Goal: Task Accomplishment & Management: Use online tool/utility

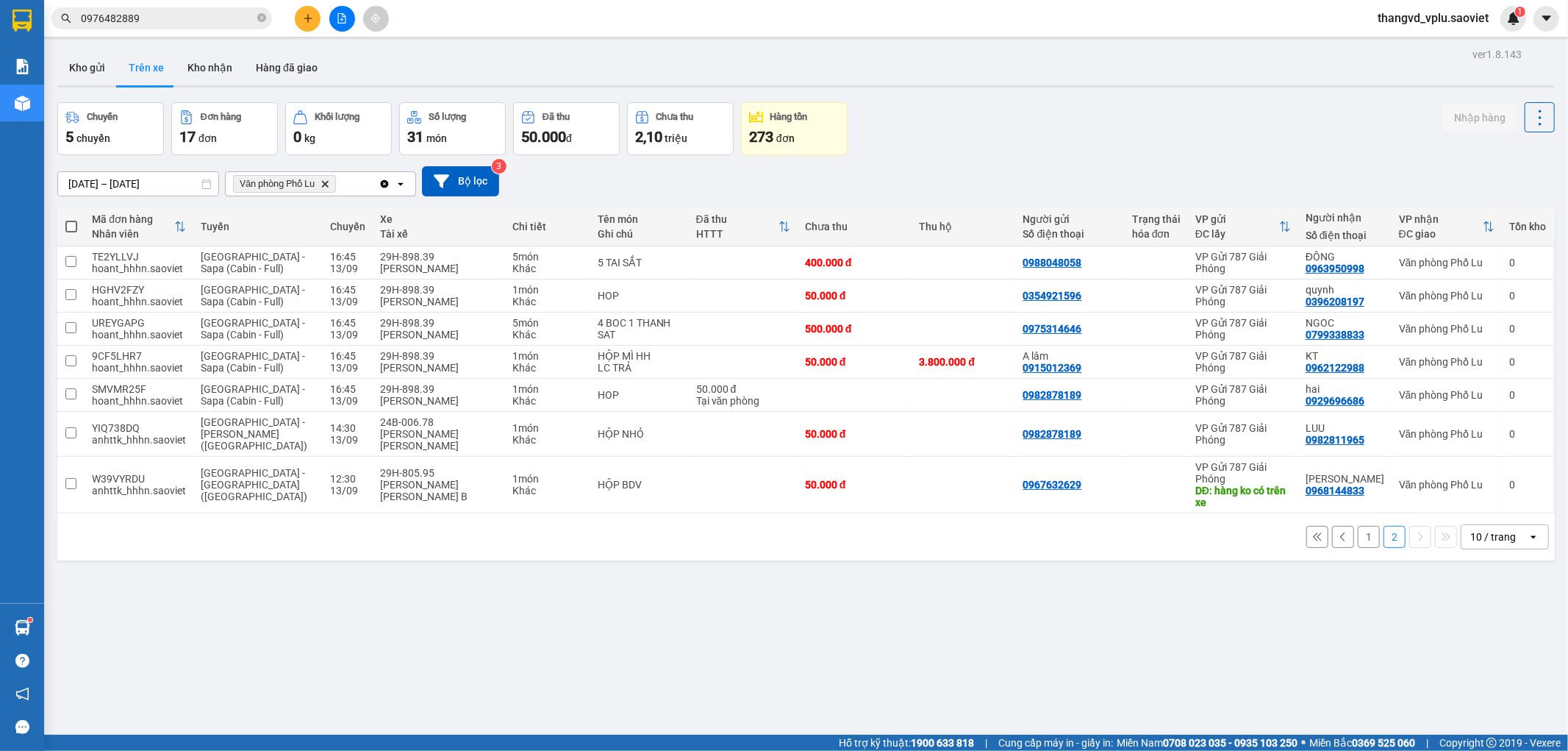
click at [1360, 525] on button "1" at bounding box center [1369, 536] width 22 height 22
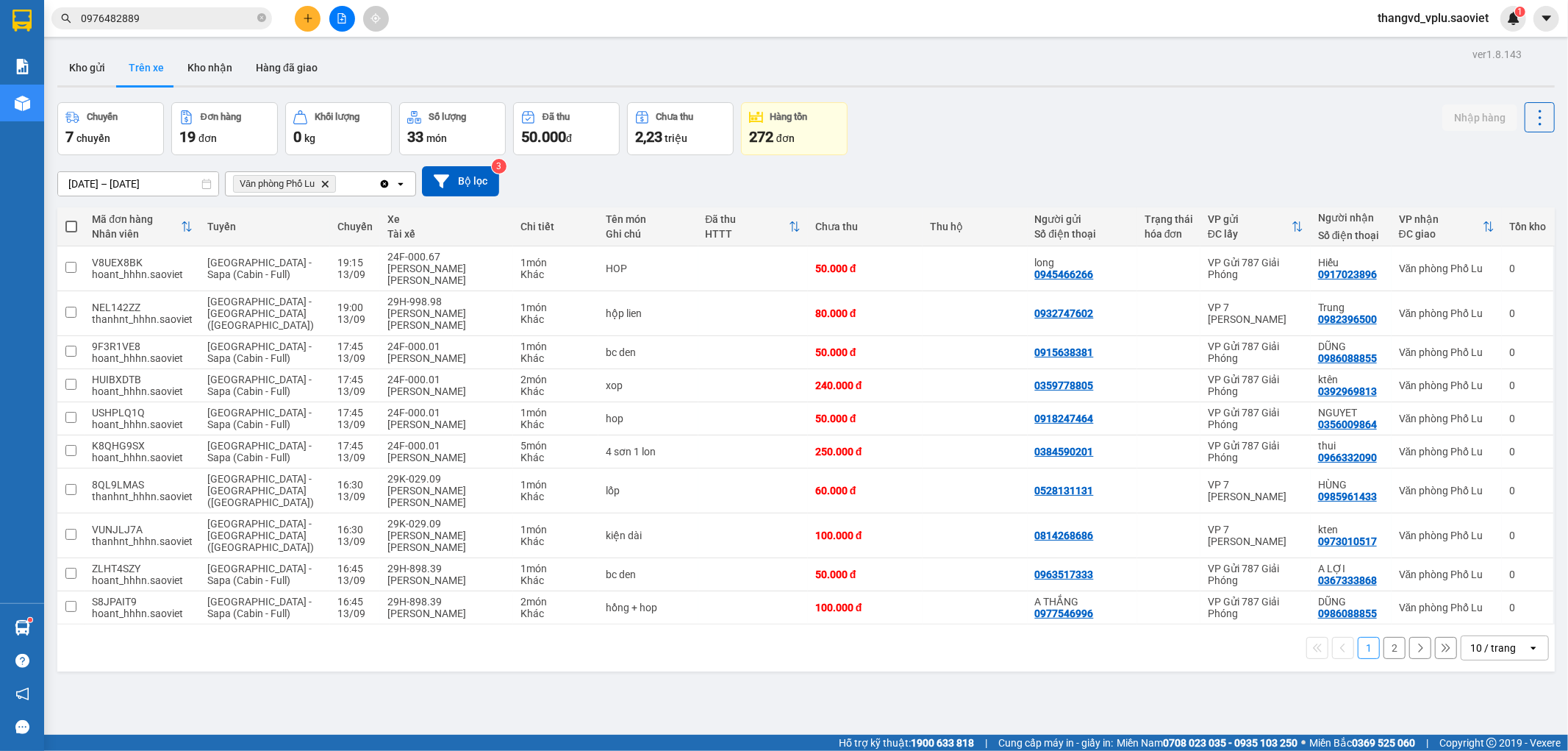
click at [1384, 637] on button "2" at bounding box center [1395, 648] width 22 height 22
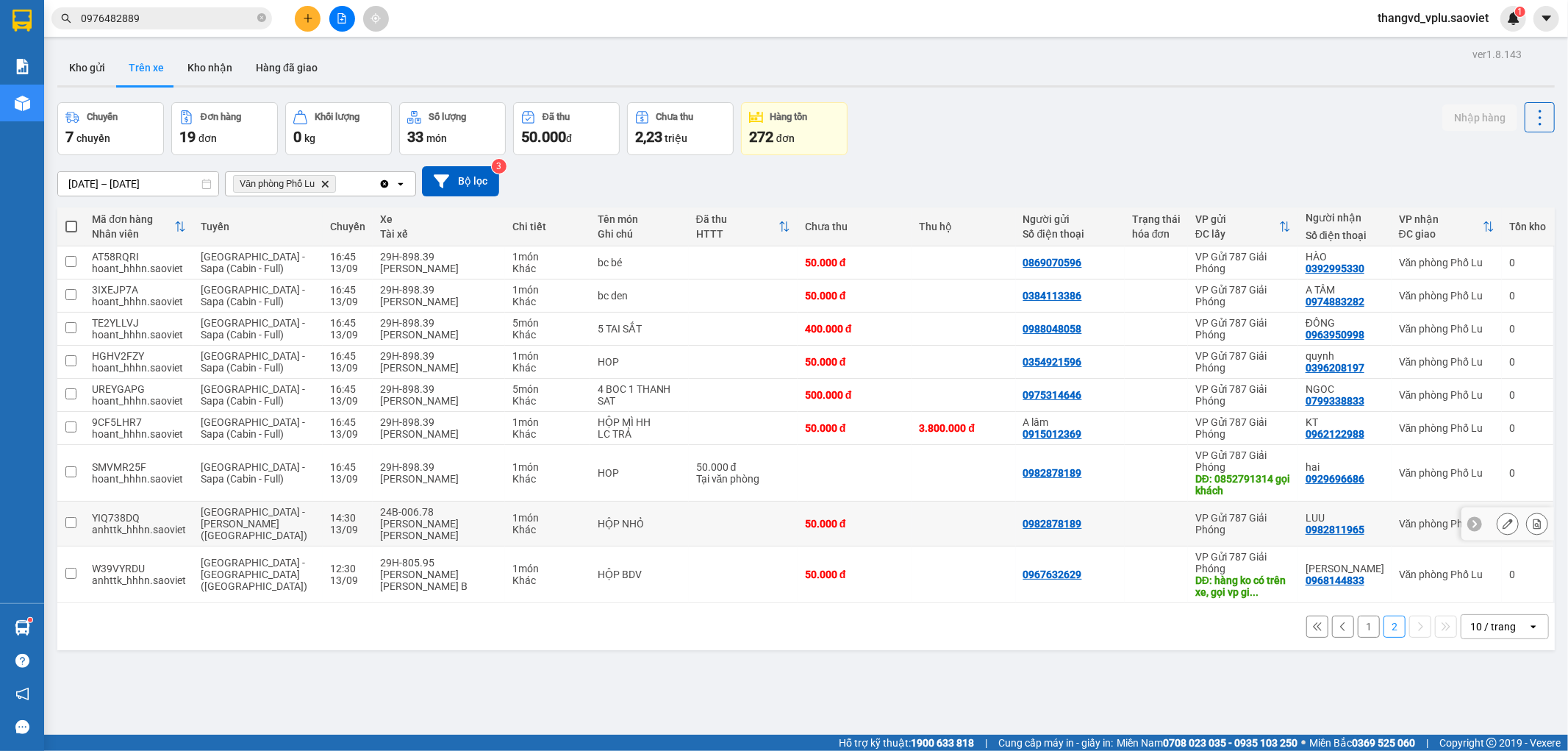
click at [413, 514] on div "24B-006.78" at bounding box center [439, 512] width 118 height 12
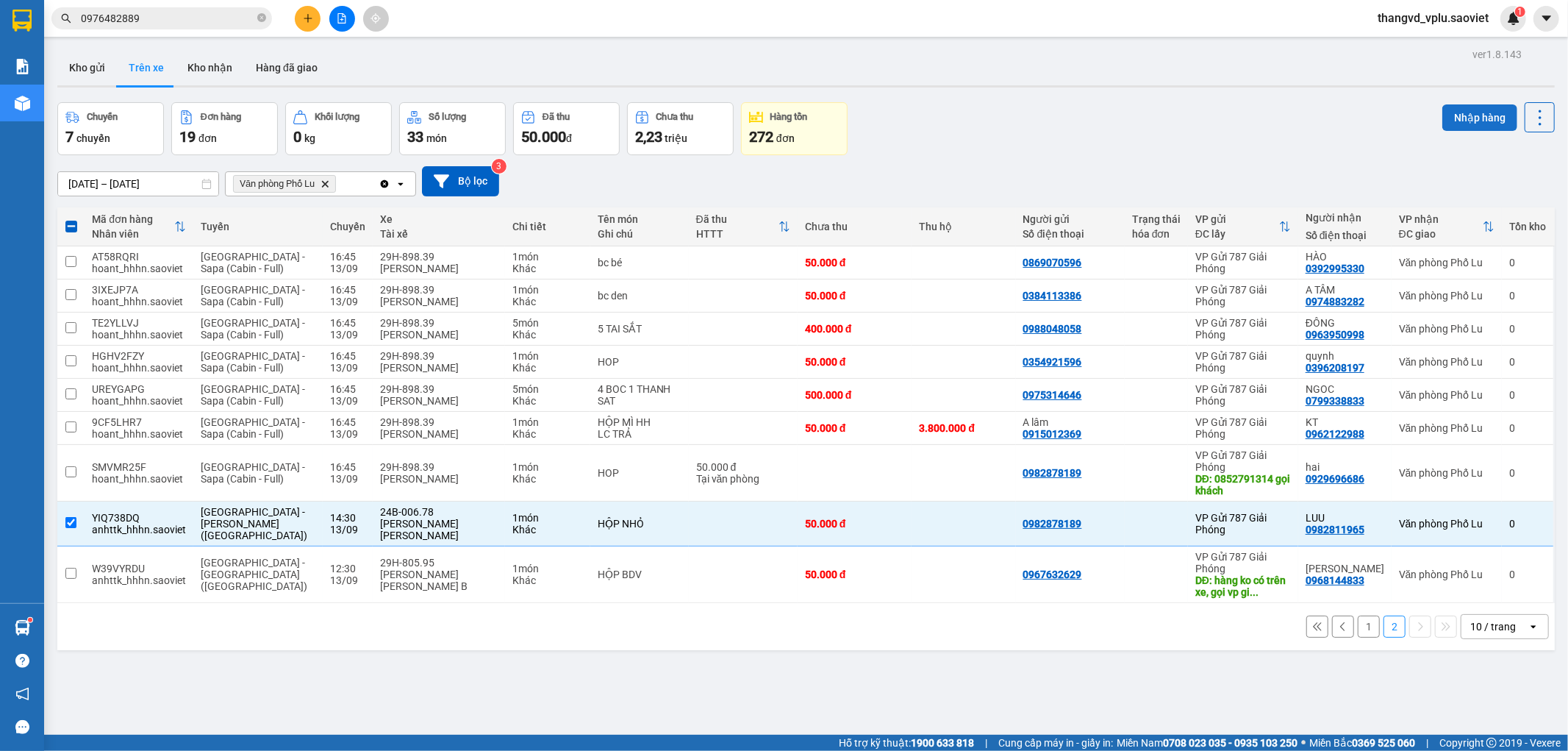
click at [1460, 121] on button "Nhập hàng" at bounding box center [1479, 118] width 75 height 27
checkbox input "false"
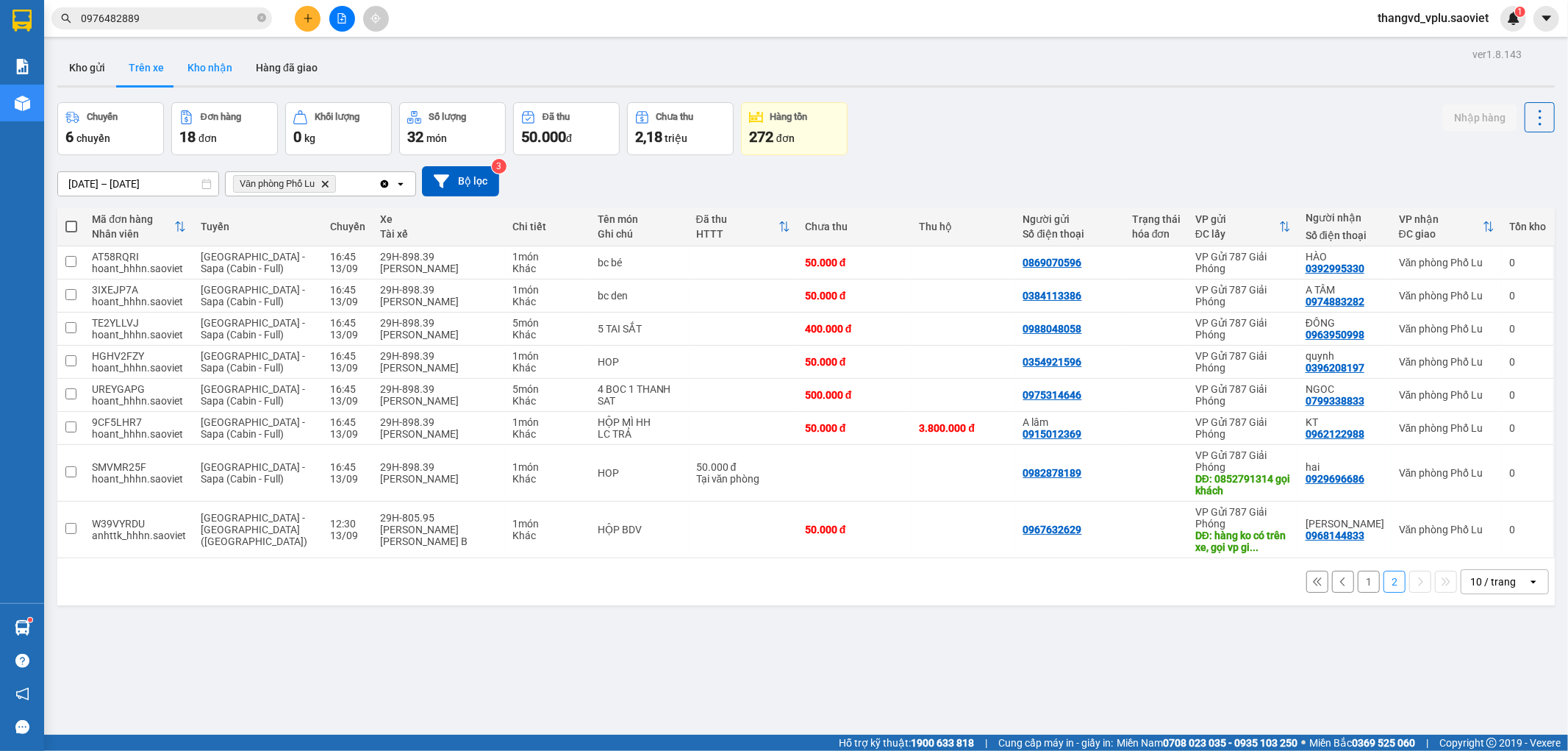
click at [211, 78] on button "Kho nhận" at bounding box center [210, 67] width 68 height 35
type input "[DATE] – [DATE]"
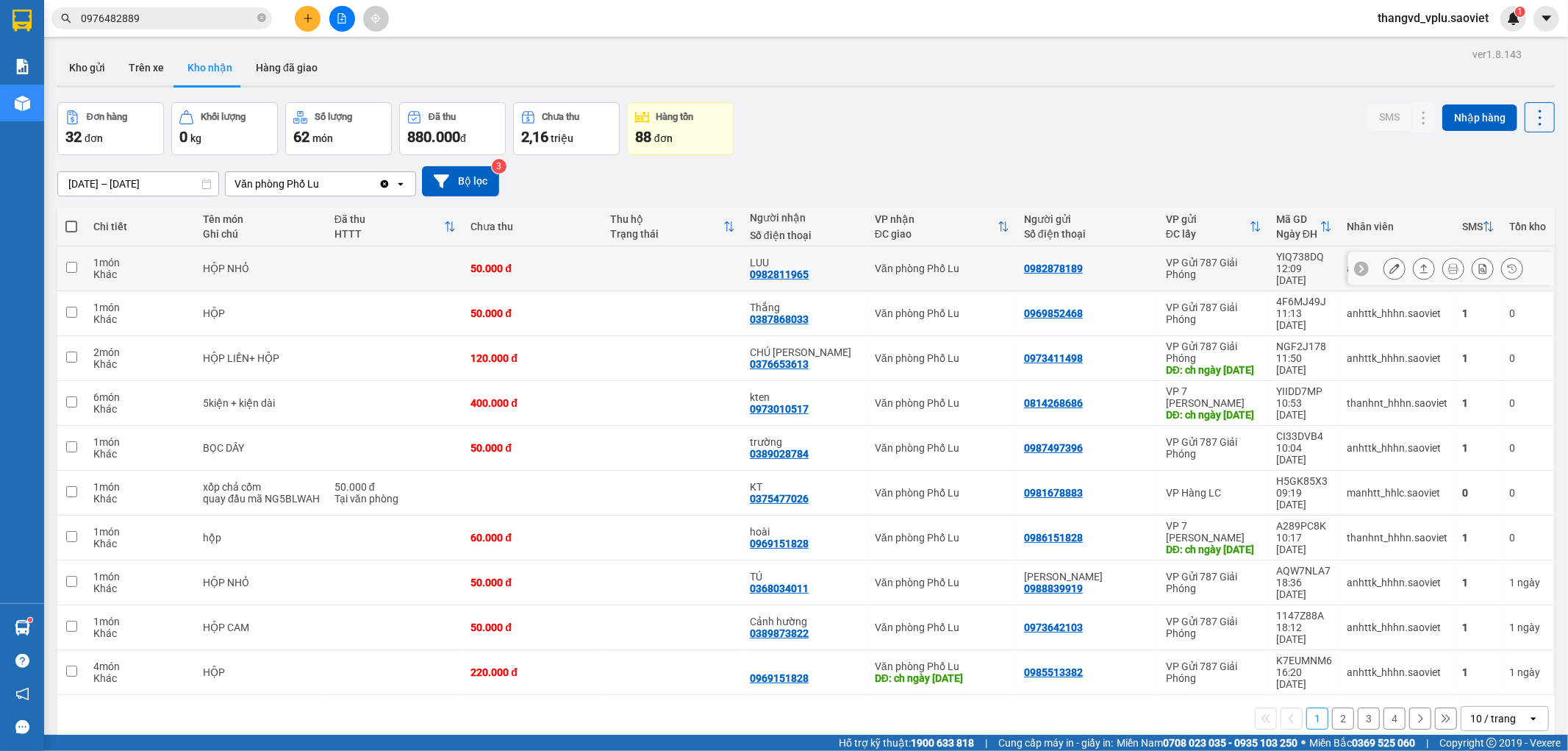
click at [299, 263] on div "HỘP NHỎ" at bounding box center [261, 269] width 117 height 12
checkbox input "true"
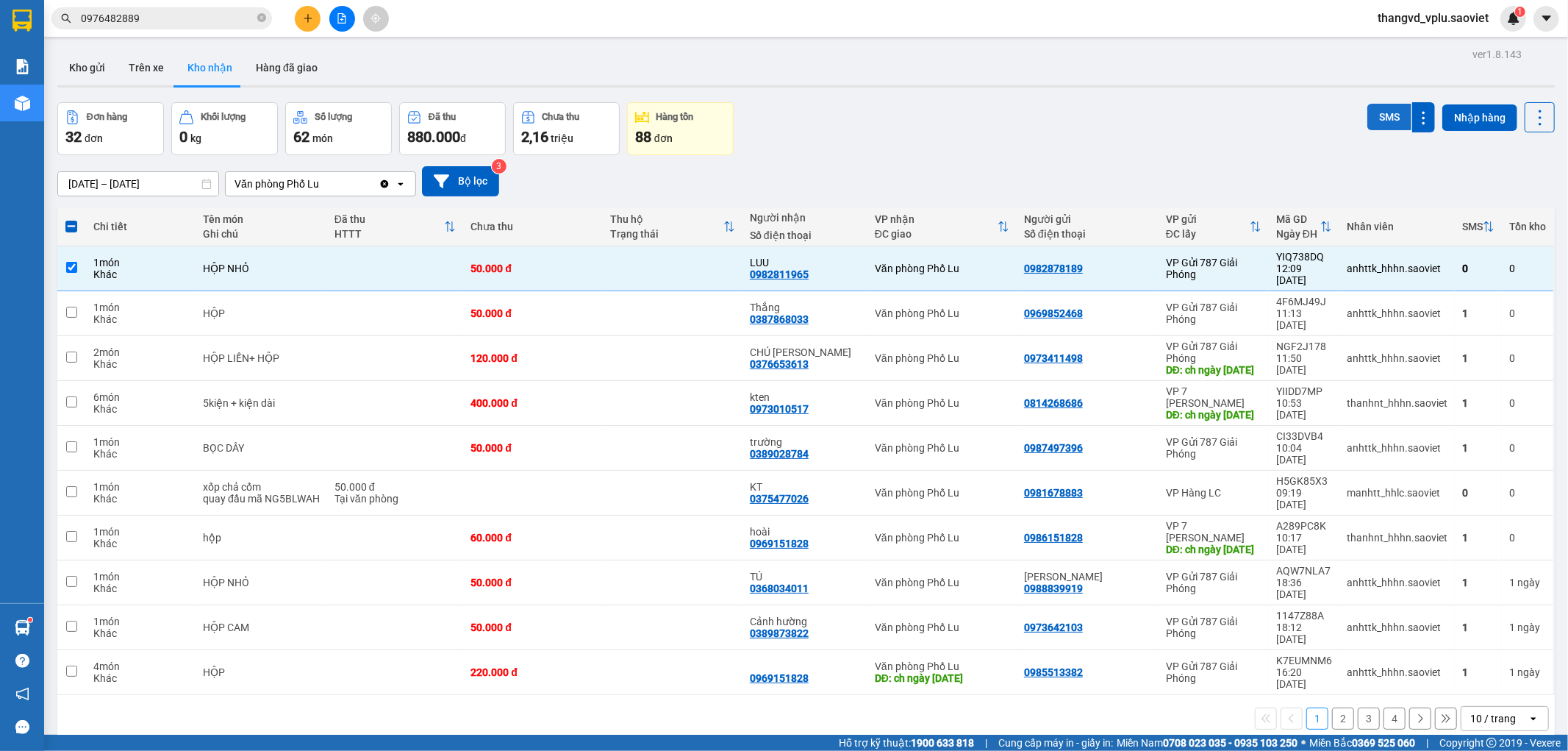
click at [1390, 119] on button "SMS" at bounding box center [1389, 117] width 44 height 27
click at [429, 480] on div "50.000 đ" at bounding box center [394, 486] width 121 height 12
checkbox input "true"
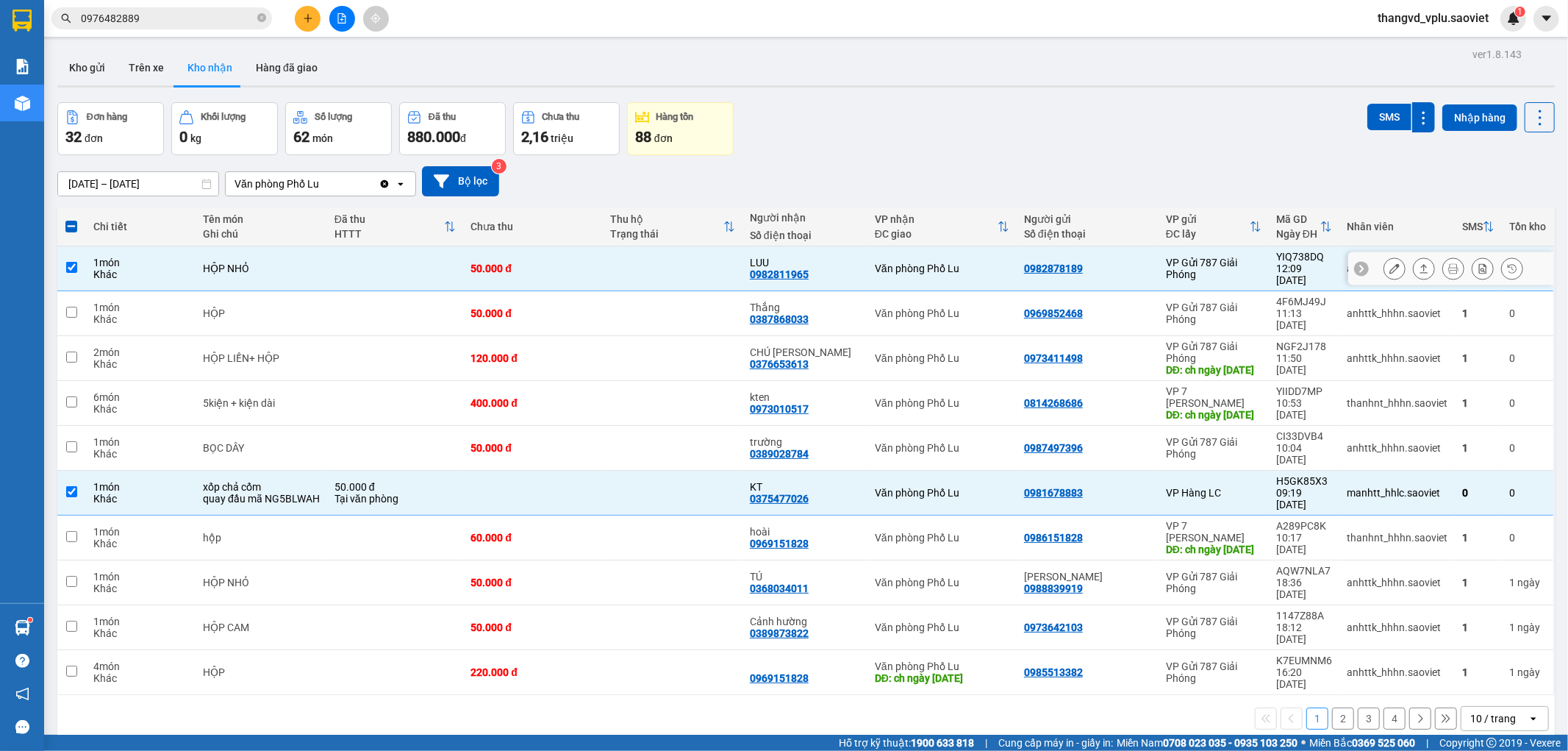
click at [149, 261] on div "1 món" at bounding box center [140, 263] width 95 height 12
checkbox input "false"
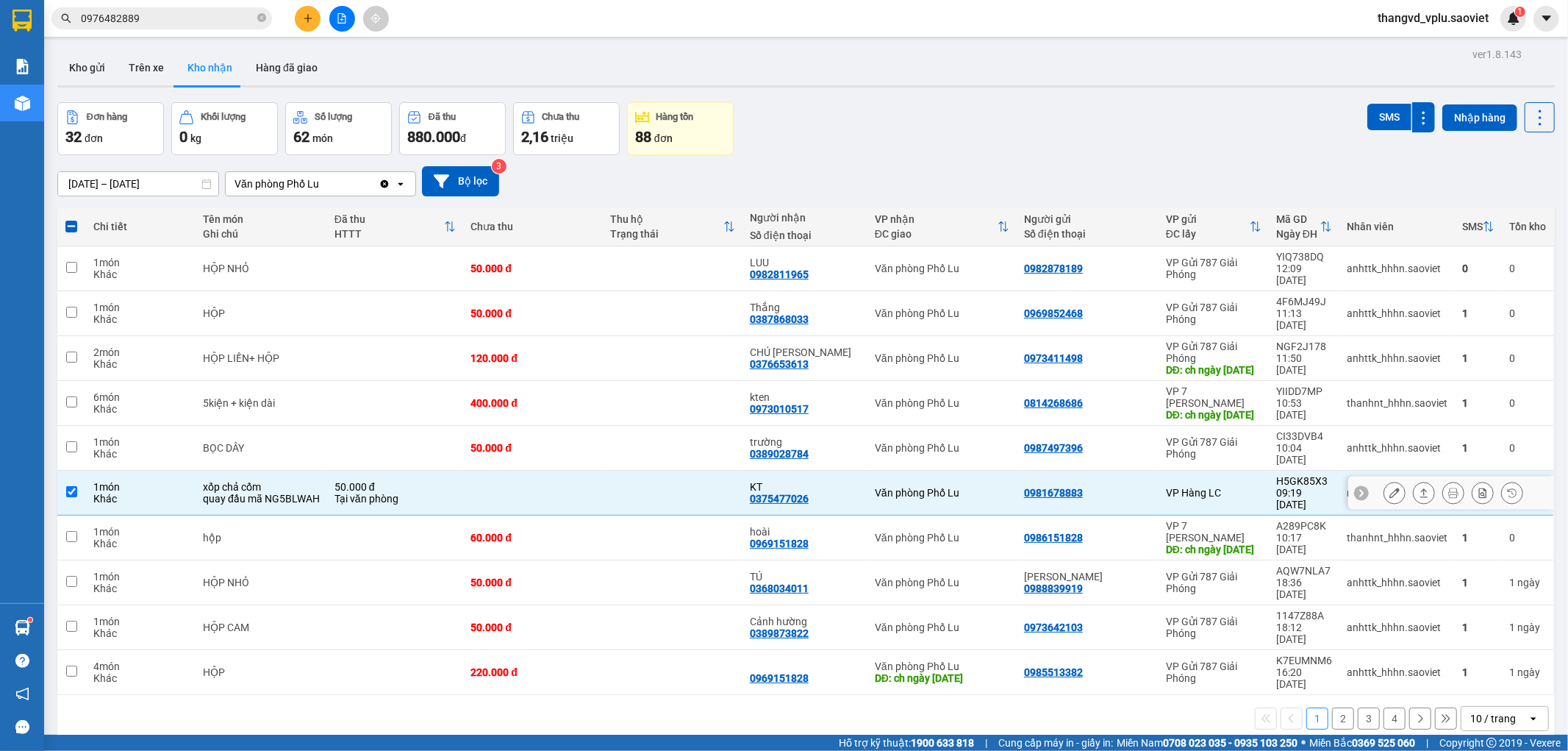
click at [1389, 487] on icon at bounding box center [1394, 492] width 10 height 10
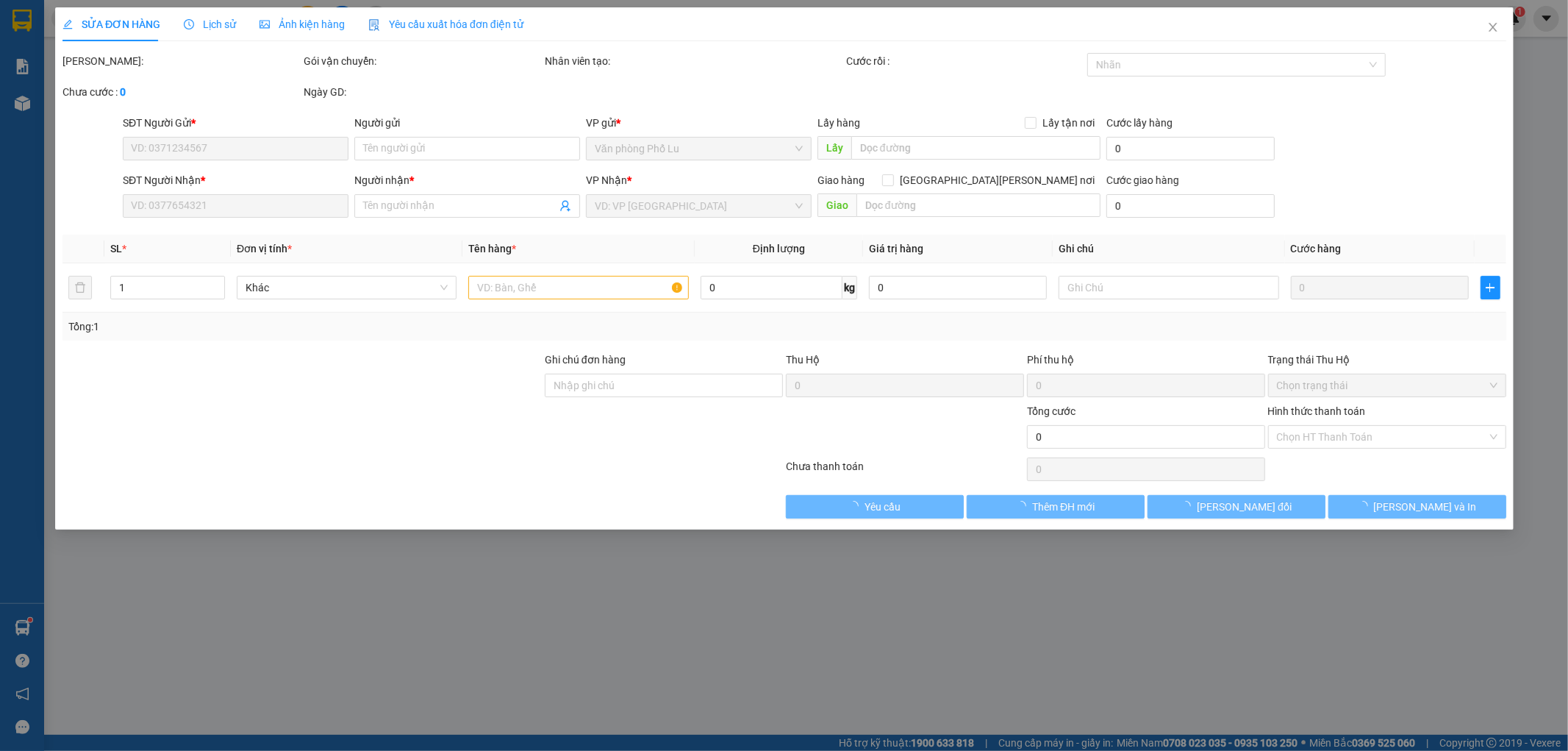
type input "0981678883"
type input "0375477026"
type input "KT"
type input "50.000"
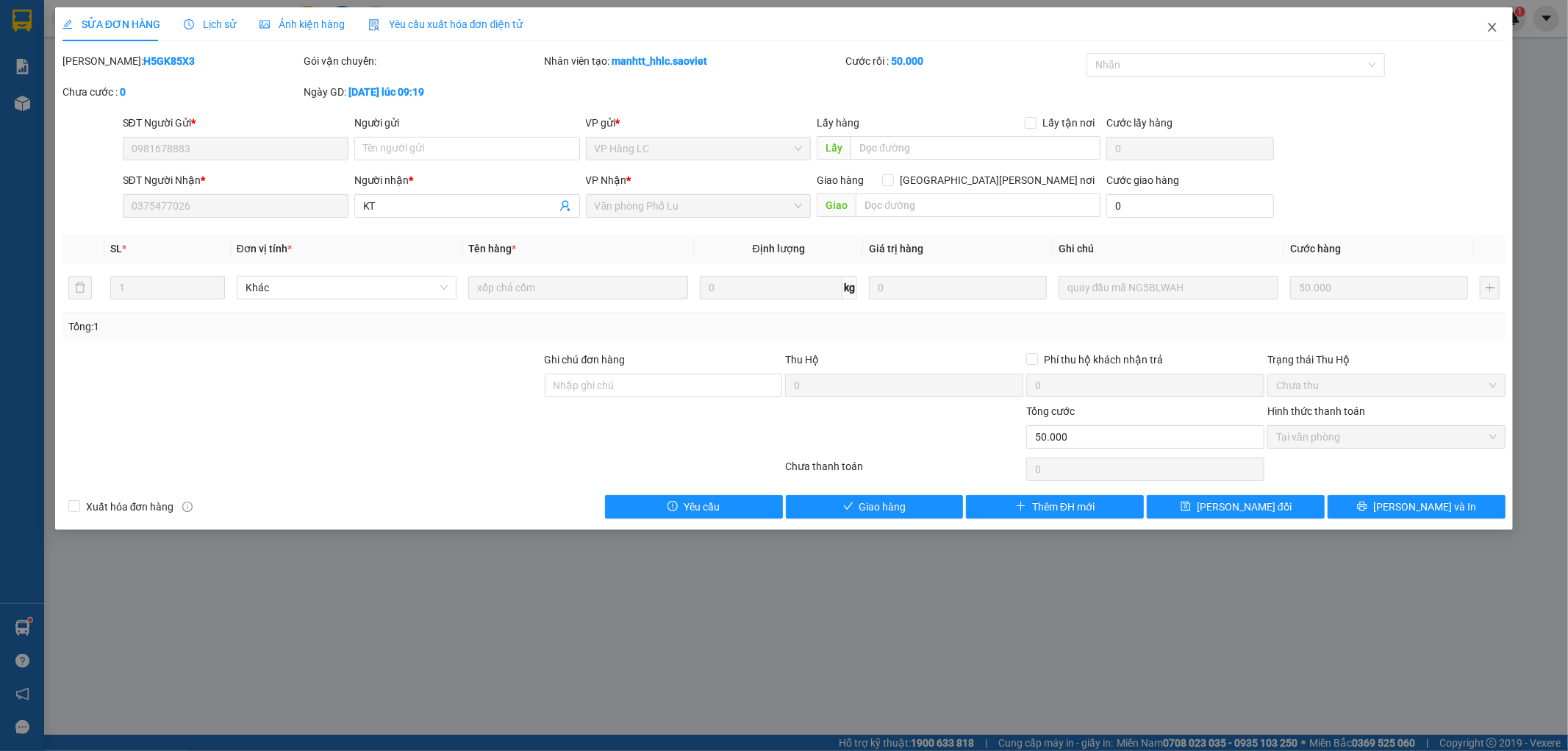
click at [1489, 26] on icon "close" at bounding box center [1493, 27] width 12 height 12
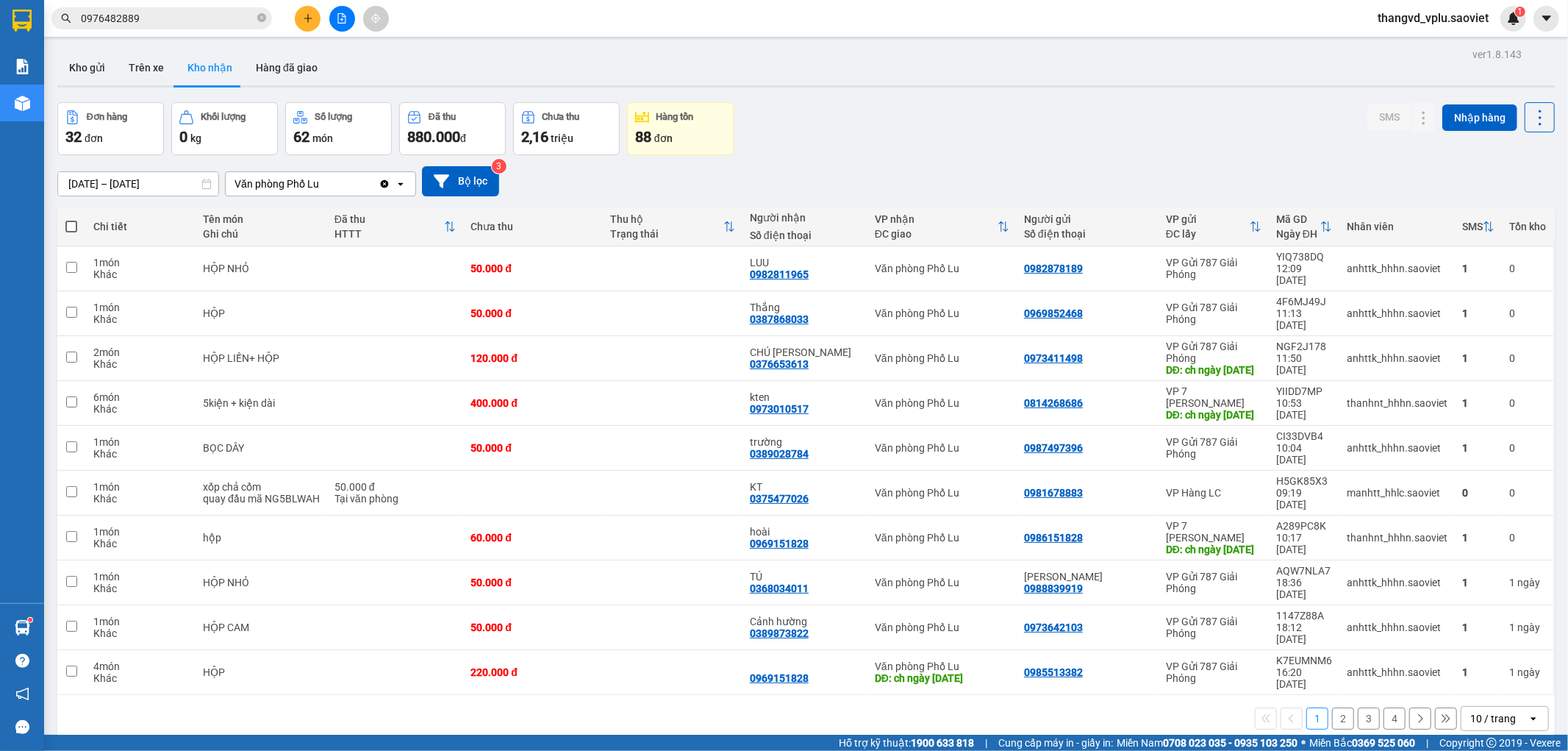
click at [158, 23] on input "0976482889" at bounding box center [168, 18] width 174 height 16
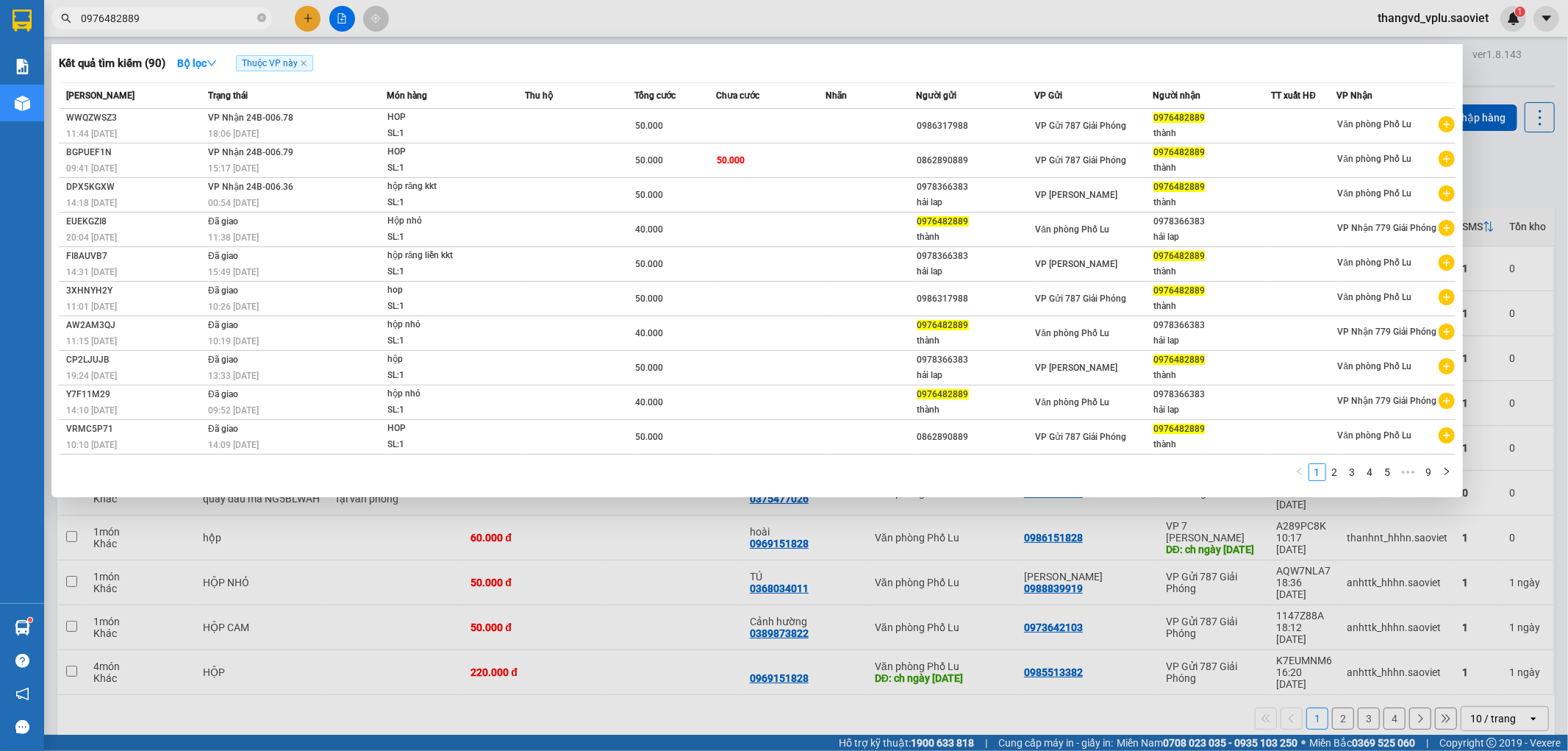
click at [158, 23] on input "0976482889" at bounding box center [168, 18] width 174 height 16
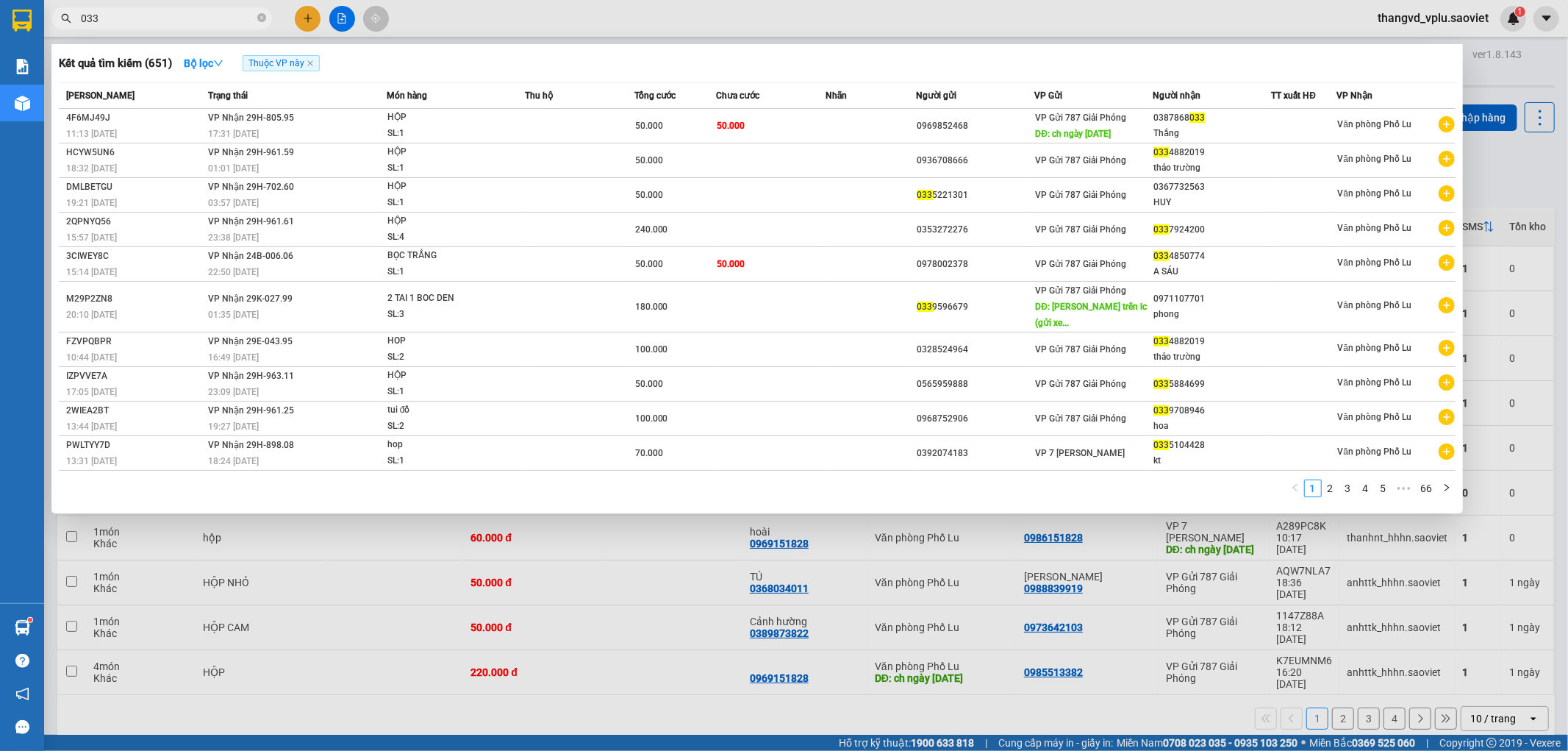
click at [144, 15] on input "033" at bounding box center [168, 18] width 174 height 16
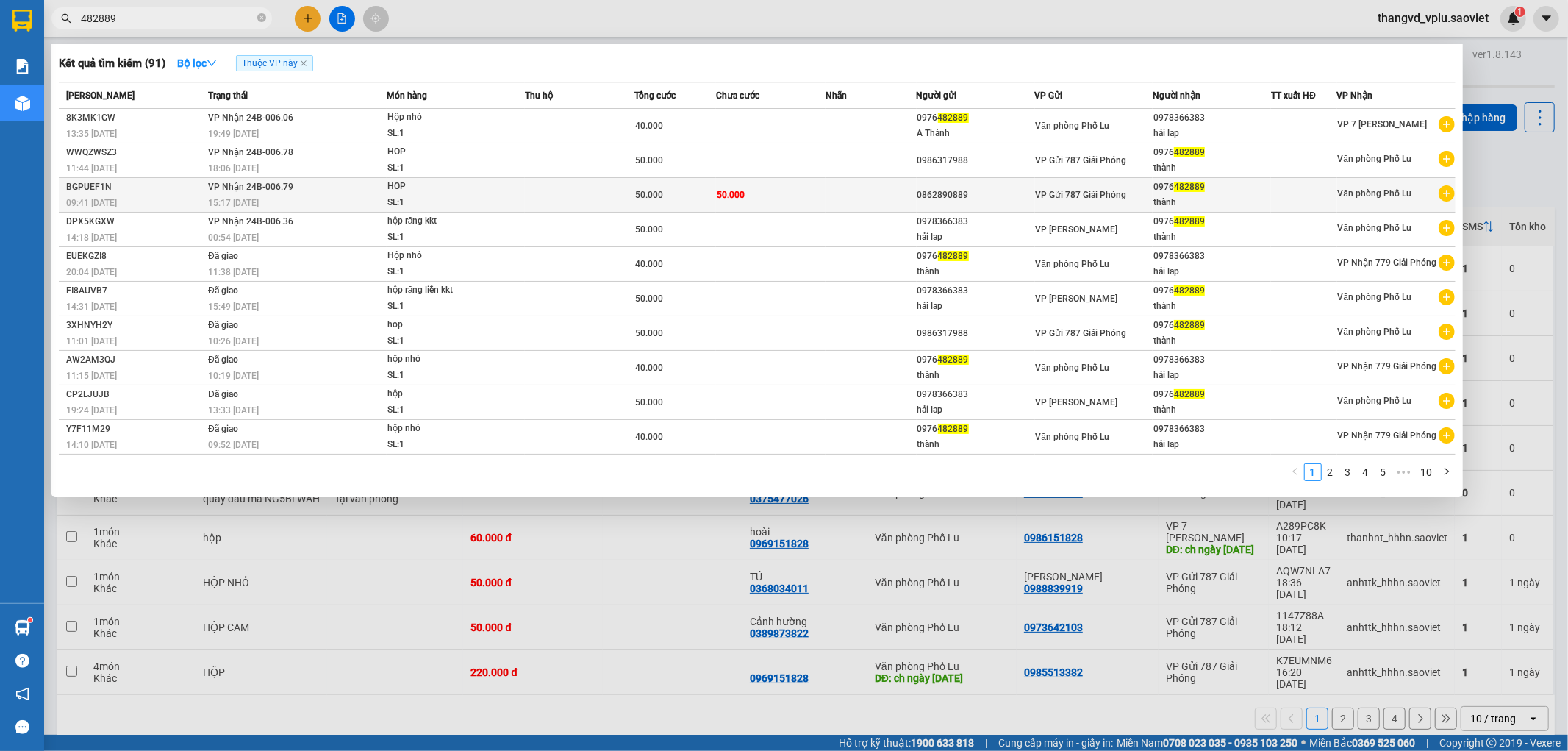
type input "482889"
click at [489, 192] on div "HOP" at bounding box center [442, 187] width 110 height 16
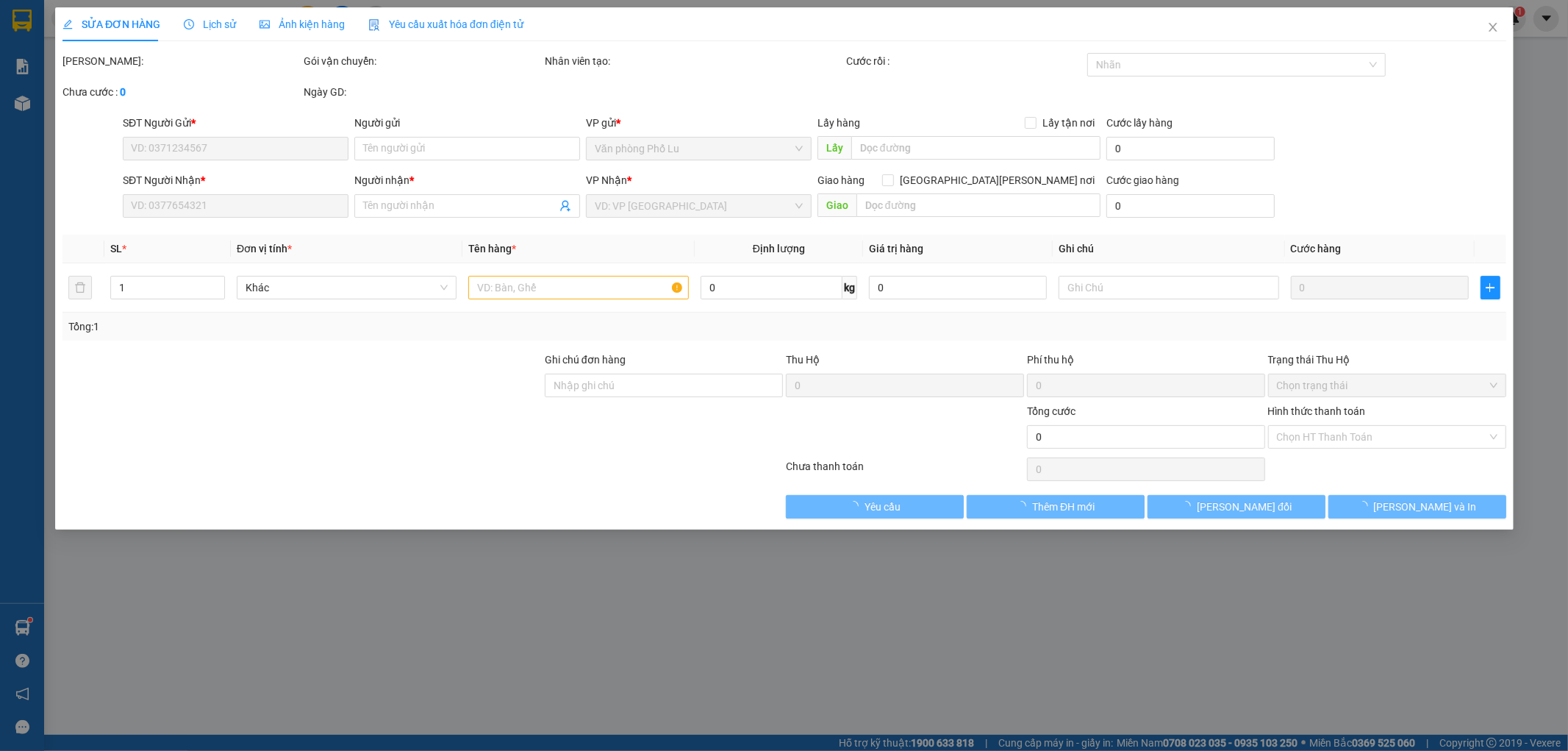
type input "0862890889"
type input "0976482889"
type input "thành"
type input "50.000"
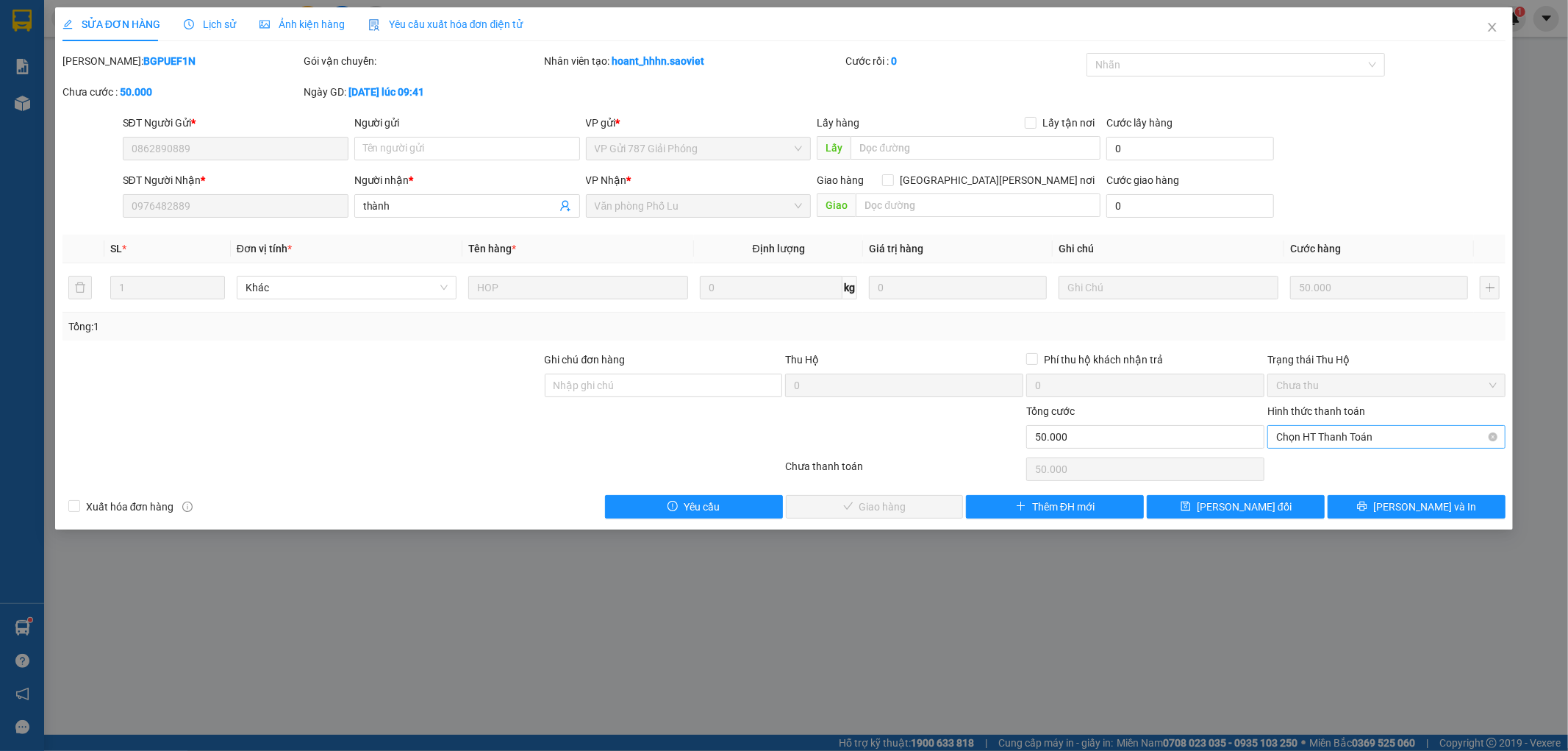
click at [1342, 437] on span "Chọn HT Thanh Toán" at bounding box center [1386, 436] width 221 height 22
click at [1333, 465] on div "Tại văn phòng" at bounding box center [1387, 466] width 221 height 16
type input "0"
click at [842, 507] on button "[PERSON_NAME] và [PERSON_NAME] hàng" at bounding box center [875, 506] width 178 height 24
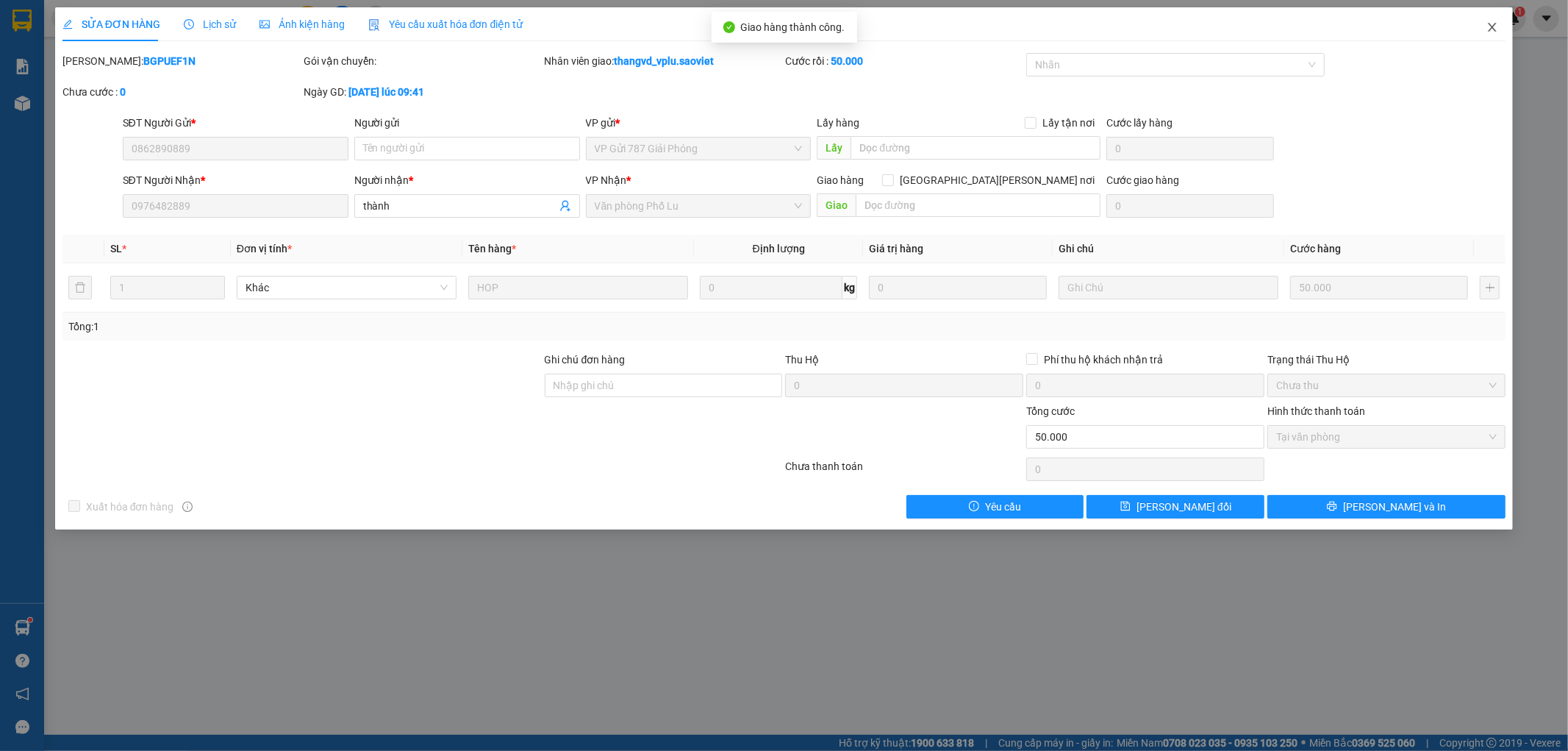
click at [1490, 31] on icon "close" at bounding box center [1493, 27] width 8 height 9
